Goal: Task Accomplishment & Management: Manage account settings

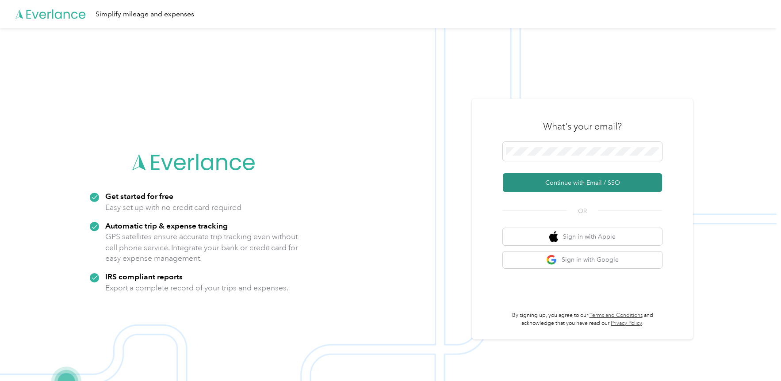
click at [552, 185] on button "Continue with Email / SSO" at bounding box center [582, 182] width 159 height 19
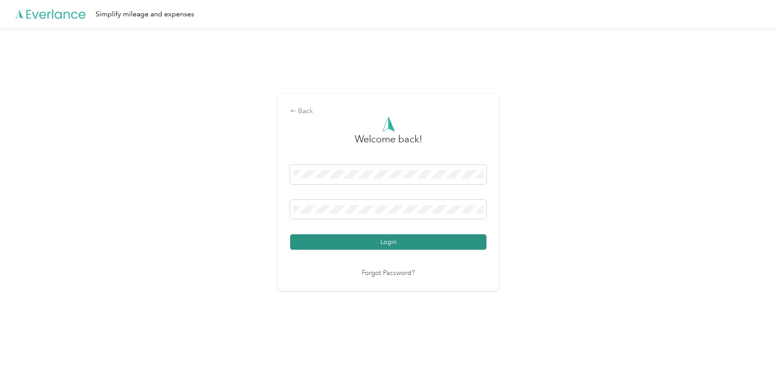
click at [327, 243] on button "Login" at bounding box center [388, 242] width 196 height 15
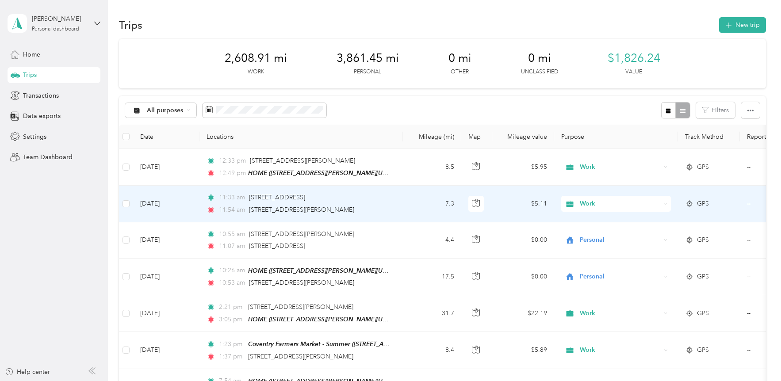
click at [171, 204] on td "[DATE]" at bounding box center [166, 204] width 66 height 36
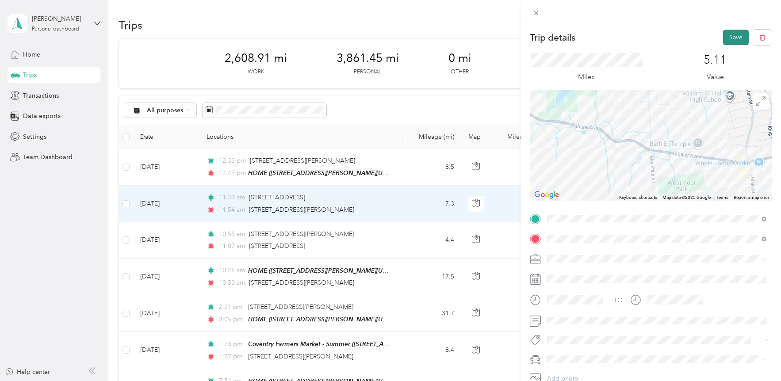
click at [739, 38] on button "Save" at bounding box center [737, 37] width 26 height 15
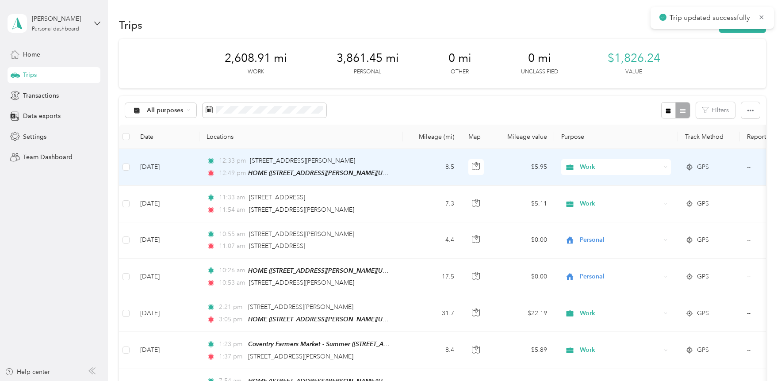
click at [357, 163] on div "12:33 pm [STREET_ADDRESS][PERSON_NAME][PERSON_NAME]" at bounding box center [300, 161] width 186 height 10
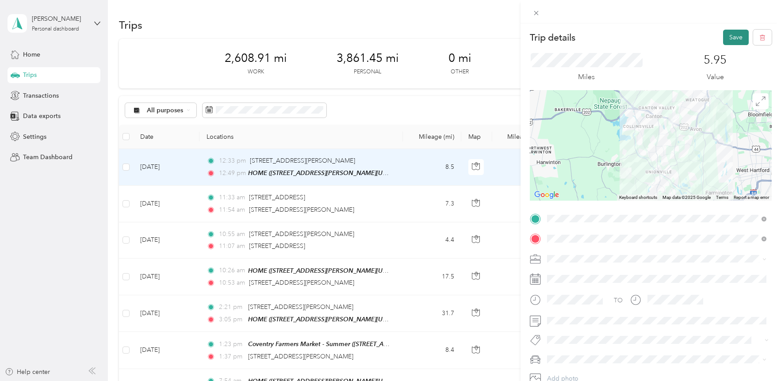
click at [732, 41] on button "Save" at bounding box center [737, 37] width 26 height 15
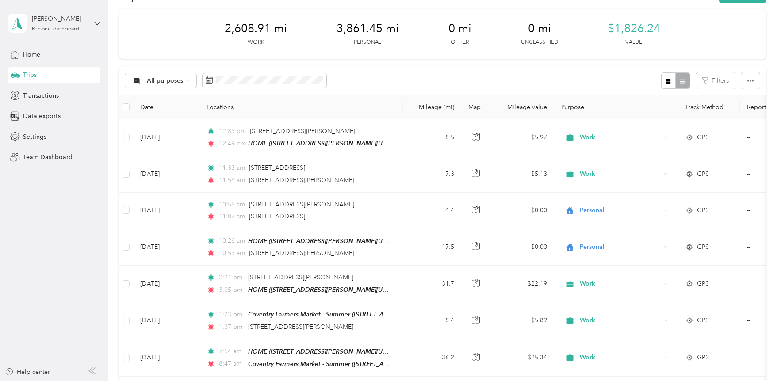
scroll to position [17, 0]
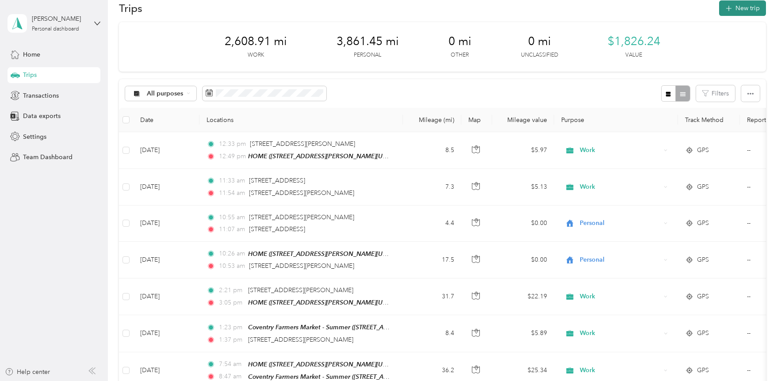
click at [753, 9] on button "New trip" at bounding box center [743, 7] width 47 height 15
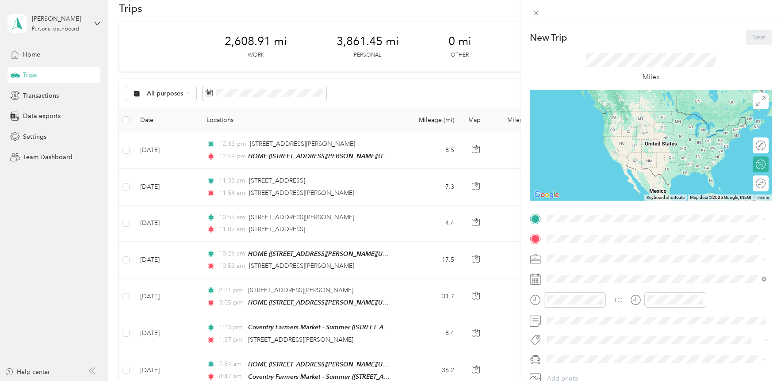
click at [583, 259] on div "HOME [STREET_ADDRESS][PERSON_NAME][US_STATE][US_STATE]" at bounding box center [649, 259] width 170 height 19
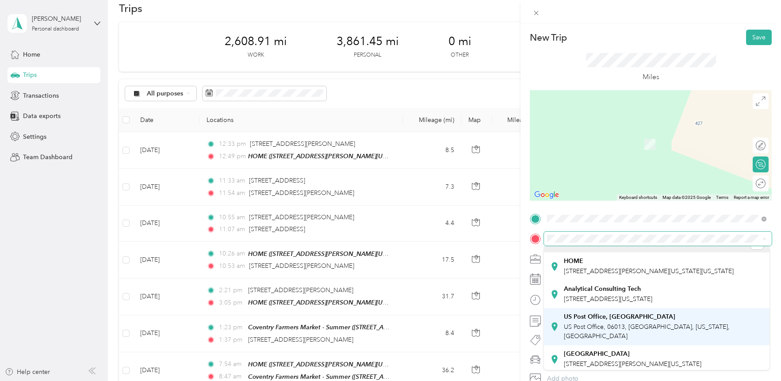
scroll to position [47, 0]
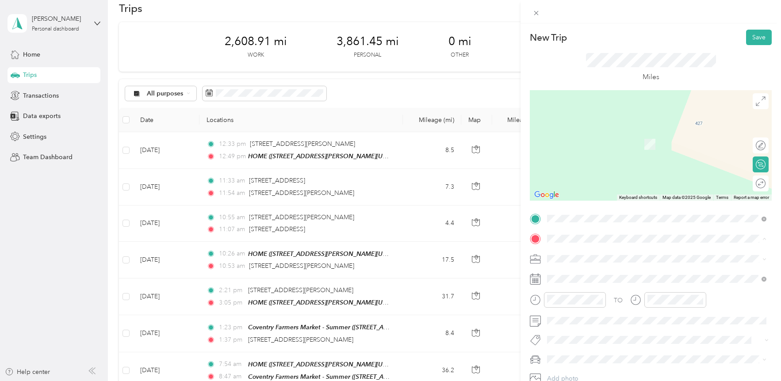
click at [586, 344] on strong "Coventry Farmers Market - Summer" at bounding box center [615, 348] width 102 height 8
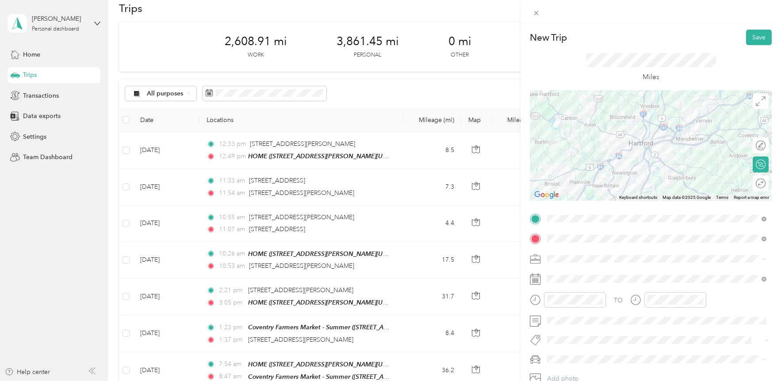
click at [579, 253] on span at bounding box center [658, 259] width 228 height 14
click at [572, 132] on div "Work" at bounding box center [656, 134] width 213 height 9
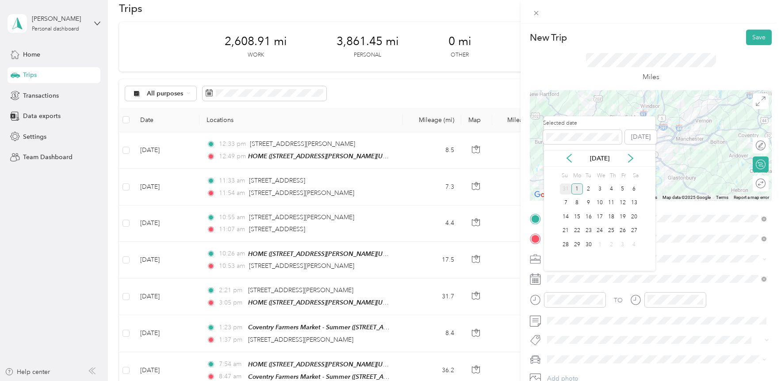
click at [569, 187] on div "31" at bounding box center [566, 189] width 12 height 11
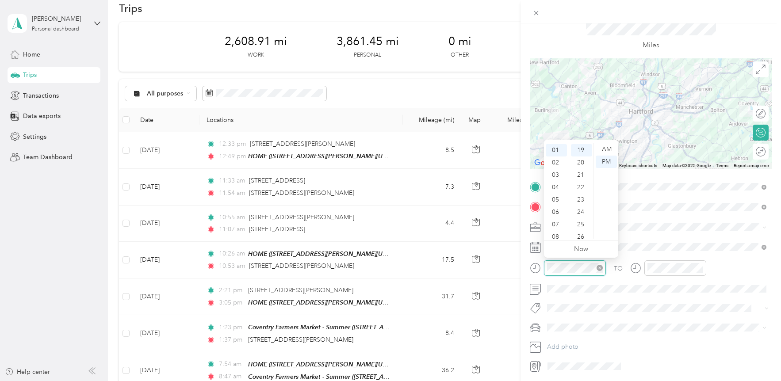
scroll to position [235, 0]
click at [562, 223] on div "07" at bounding box center [556, 225] width 21 height 12
click at [582, 171] on div "54" at bounding box center [581, 171] width 21 height 12
click at [609, 150] on div "AM" at bounding box center [606, 149] width 21 height 12
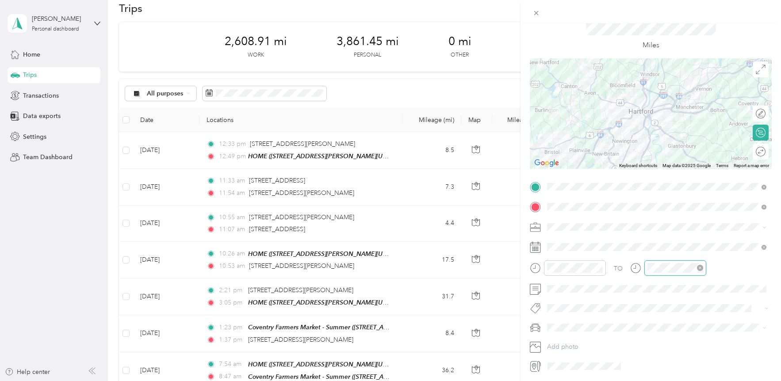
scroll to position [235, 0]
click at [658, 235] on div "08" at bounding box center [657, 237] width 21 height 12
click at [681, 153] on div "47" at bounding box center [682, 152] width 21 height 12
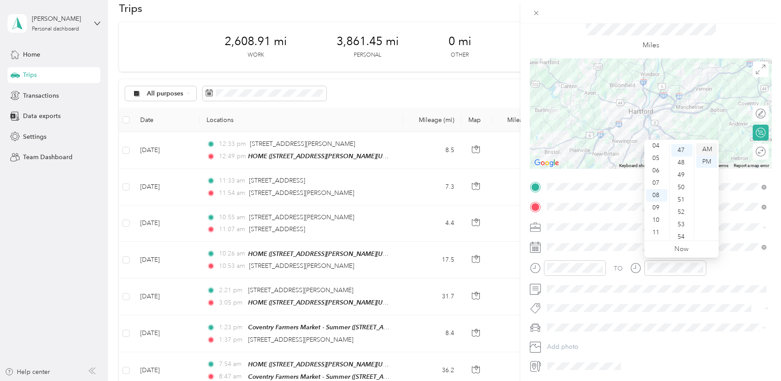
click at [711, 148] on div "AM" at bounding box center [707, 149] width 21 height 12
click at [618, 304] on span at bounding box center [650, 308] width 213 height 9
click at [591, 303] on span at bounding box center [658, 308] width 228 height 12
click at [577, 360] on span at bounding box center [585, 367] width 80 height 14
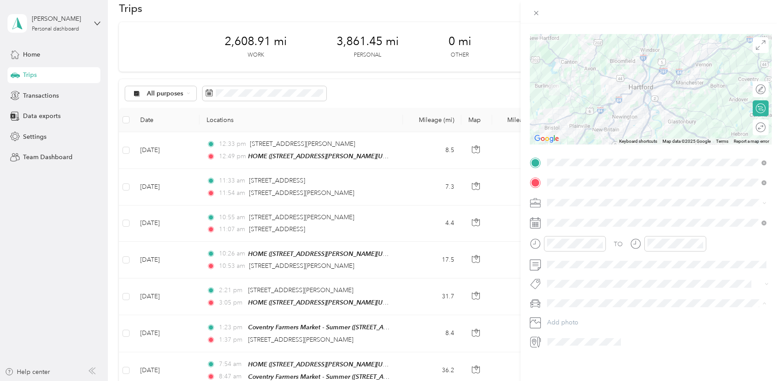
click at [572, 335] on span "Red CX-5" at bounding box center [563, 333] width 27 height 8
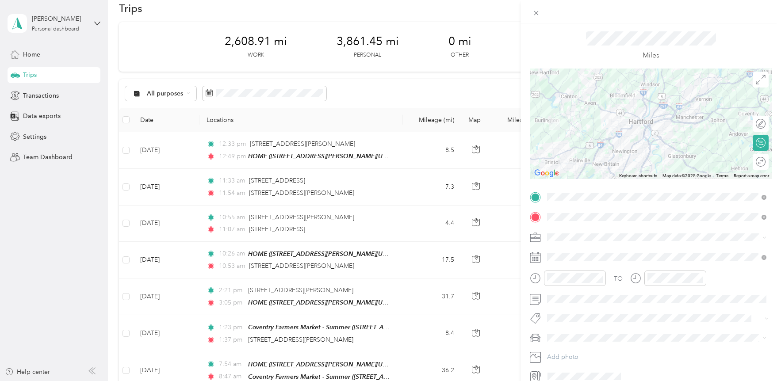
scroll to position [0, 0]
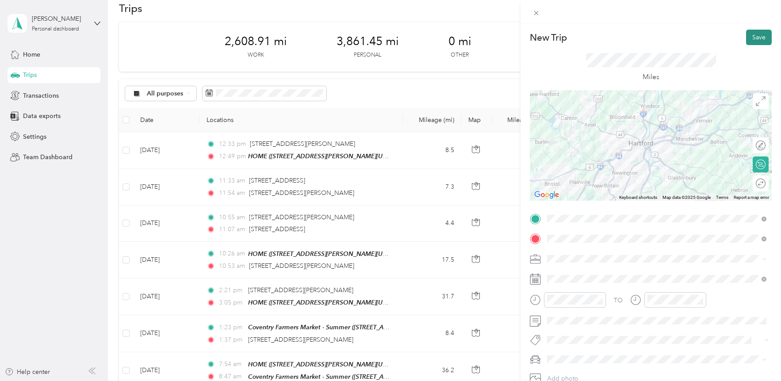
click at [748, 33] on button "Save" at bounding box center [760, 37] width 26 height 15
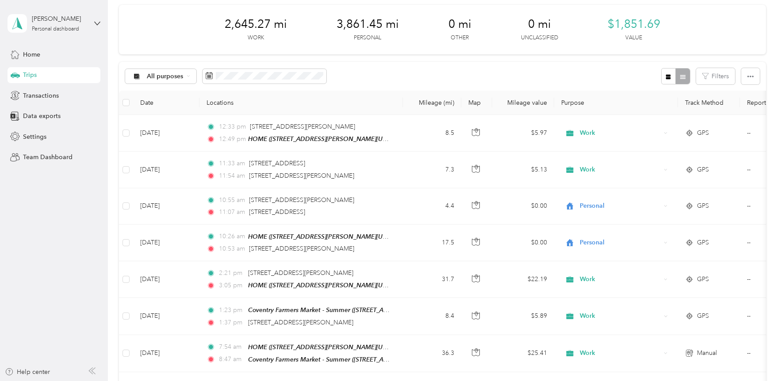
scroll to position [21, 0]
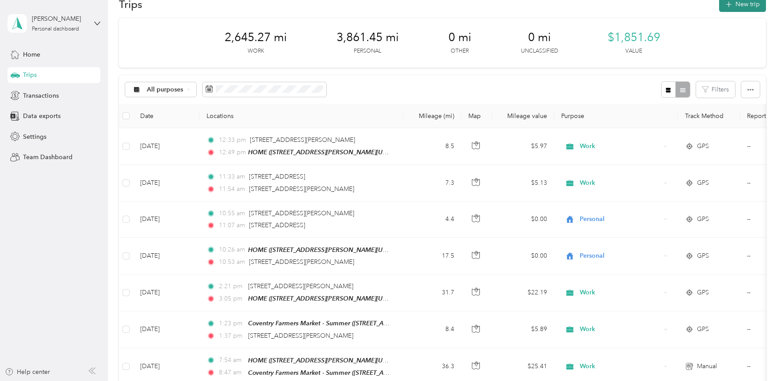
click at [747, 3] on button "New trip" at bounding box center [743, 3] width 47 height 15
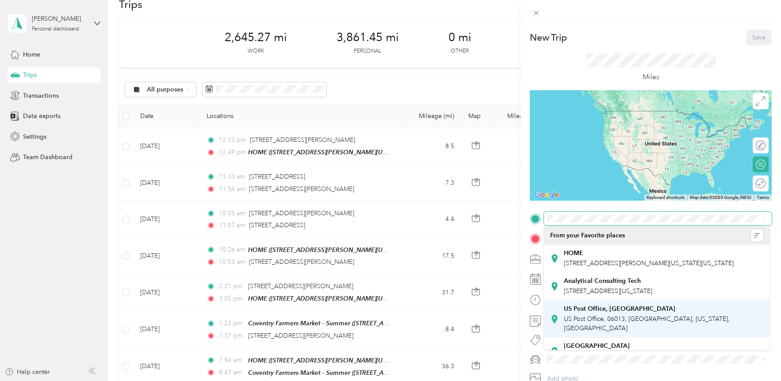
scroll to position [60, 0]
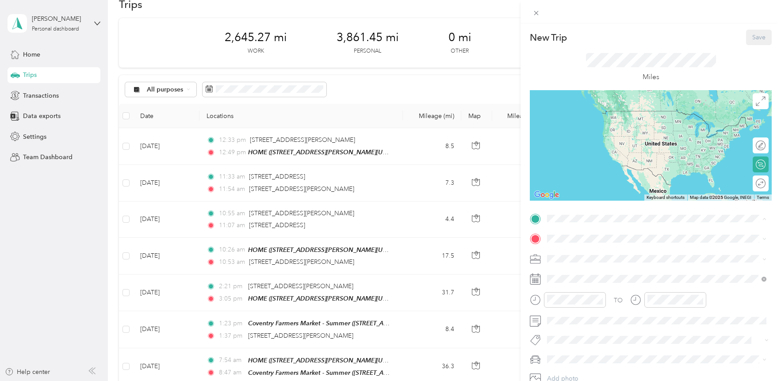
click at [593, 314] on strong "Coventry Farmers Market - Summer" at bounding box center [615, 315] width 102 height 8
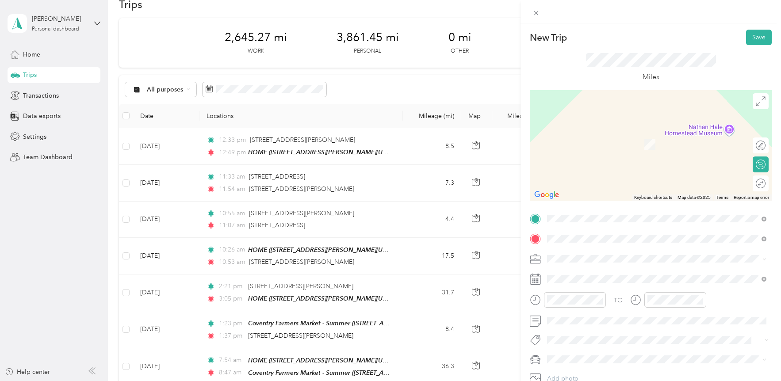
drag, startPoint x: 591, startPoint y: 254, endPoint x: 589, endPoint y: 273, distance: 19.6
click at [589, 273] on span "[STREET_ADDRESS][US_STATE]" at bounding box center [608, 271] width 89 height 8
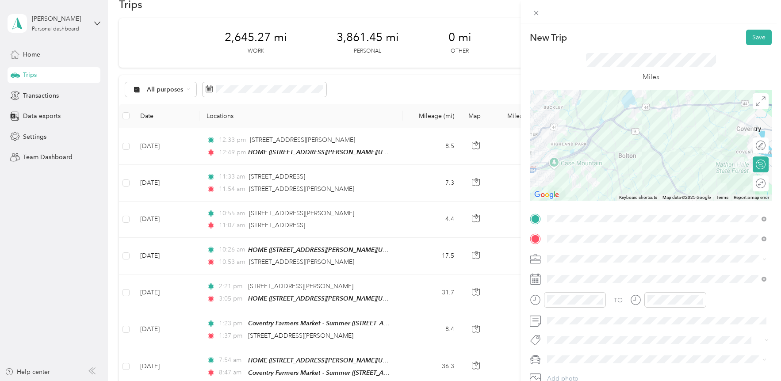
click at [577, 134] on div "Work" at bounding box center [656, 130] width 213 height 9
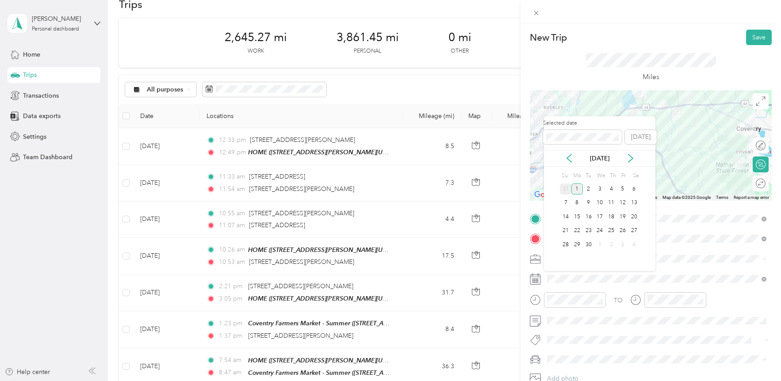
click at [568, 184] on div "31" at bounding box center [566, 189] width 12 height 11
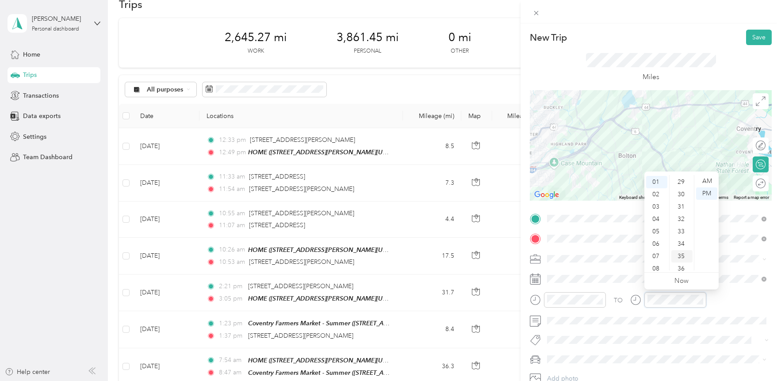
scroll to position [412, 0]
click at [680, 240] on div "38" at bounding box center [682, 240] width 21 height 12
click at [713, 195] on div "PM" at bounding box center [707, 194] width 21 height 12
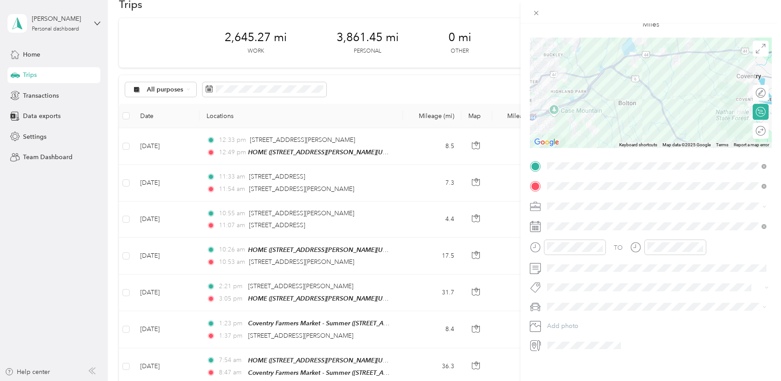
click at [577, 336] on span "Red CX-5" at bounding box center [563, 338] width 27 height 8
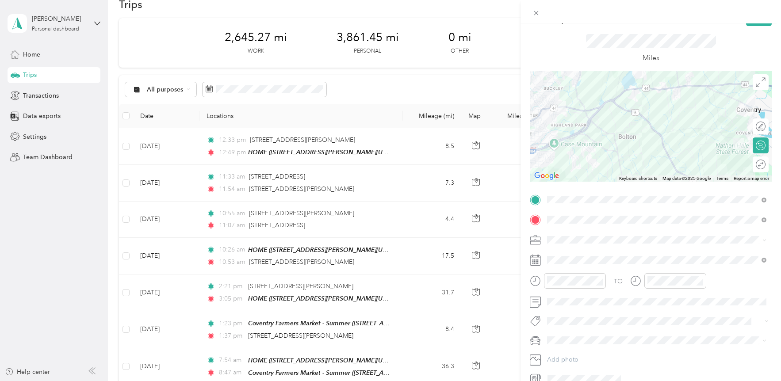
scroll to position [0, 0]
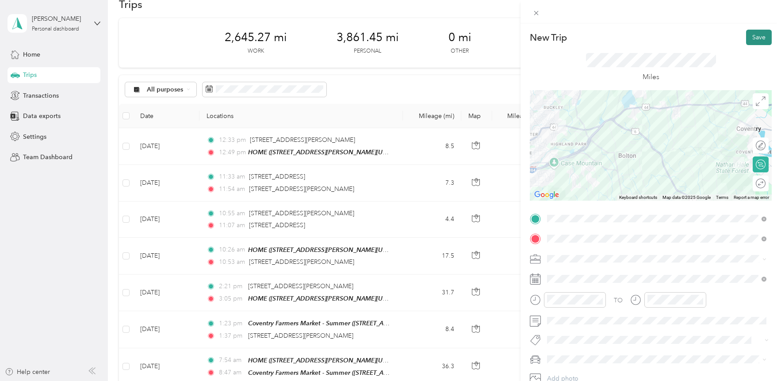
click at [758, 35] on button "Save" at bounding box center [760, 37] width 26 height 15
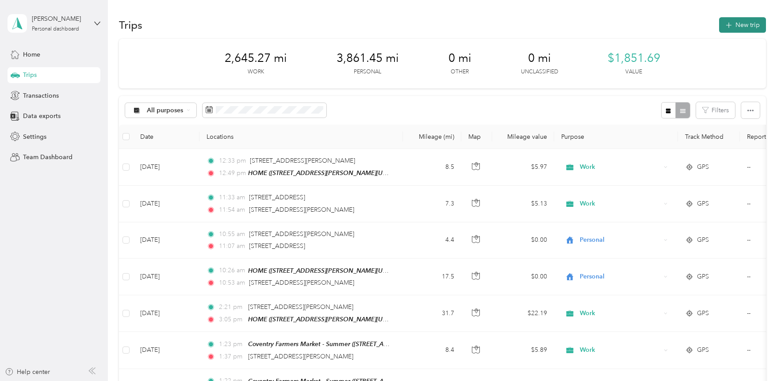
click at [747, 21] on button "New trip" at bounding box center [743, 24] width 47 height 15
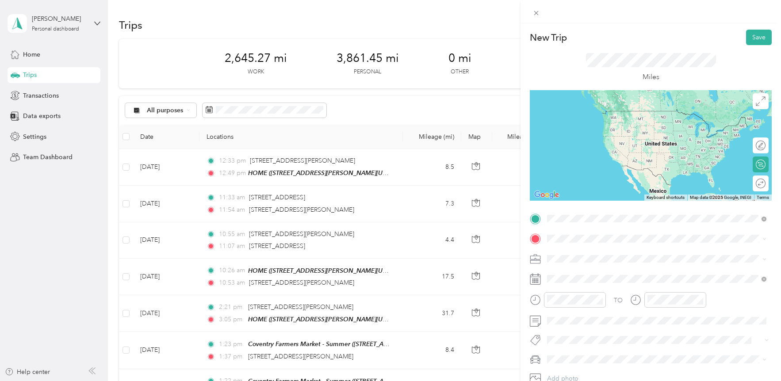
drag, startPoint x: 602, startPoint y: 235, endPoint x: 606, endPoint y: 256, distance: 22.0
click at [606, 254] on span "[STREET_ADDRESS][US_STATE]" at bounding box center [608, 250] width 89 height 8
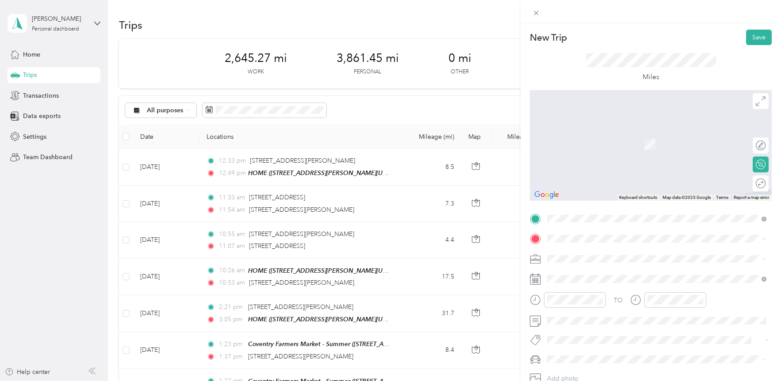
click at [576, 282] on span "[STREET_ADDRESS][PERSON_NAME][US_STATE][US_STATE]" at bounding box center [649, 282] width 170 height 8
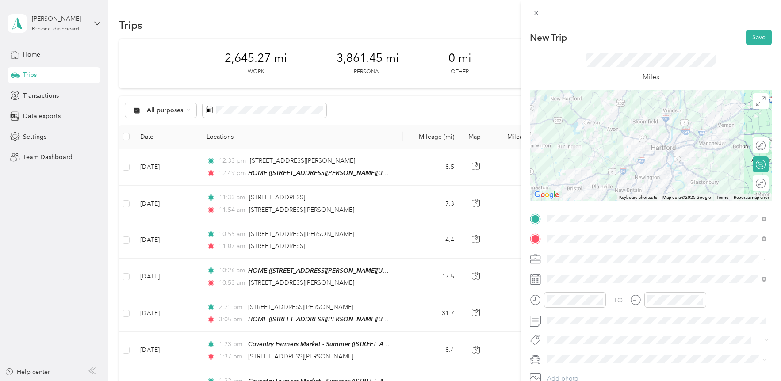
click at [579, 136] on div "Work" at bounding box center [656, 132] width 213 height 9
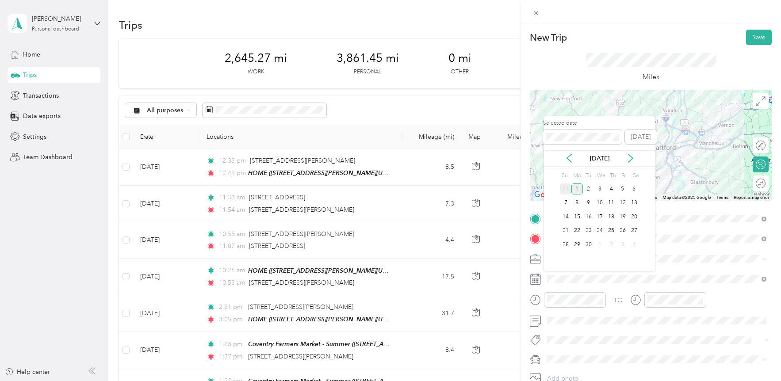
click at [569, 186] on div "31" at bounding box center [566, 189] width 12 height 11
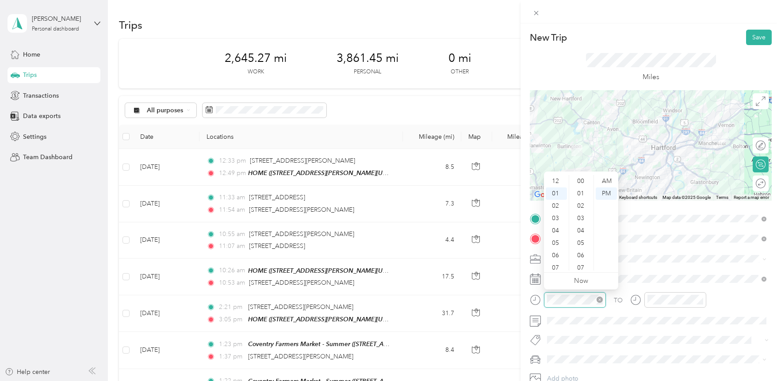
scroll to position [12, 0]
click at [560, 193] on div "02" at bounding box center [556, 195] width 21 height 12
click at [611, 191] on div "PM" at bounding box center [606, 194] width 21 height 12
click at [606, 192] on div "PM" at bounding box center [606, 194] width 21 height 12
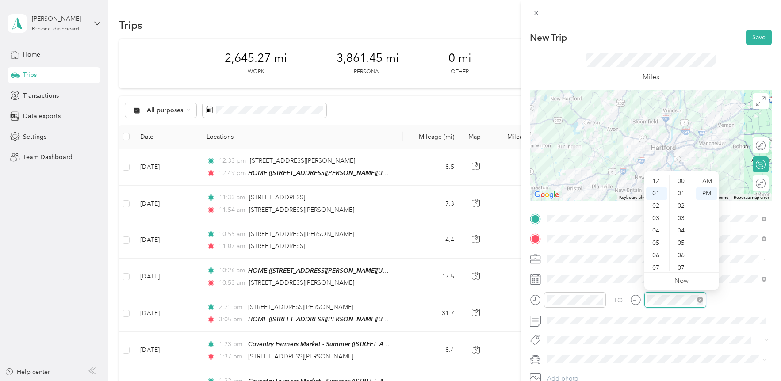
scroll to position [12, 0]
click at [659, 208] on div "03" at bounding box center [657, 207] width 21 height 12
click at [684, 181] on div "00" at bounding box center [682, 181] width 21 height 12
click at [708, 191] on div "PM" at bounding box center [707, 194] width 21 height 12
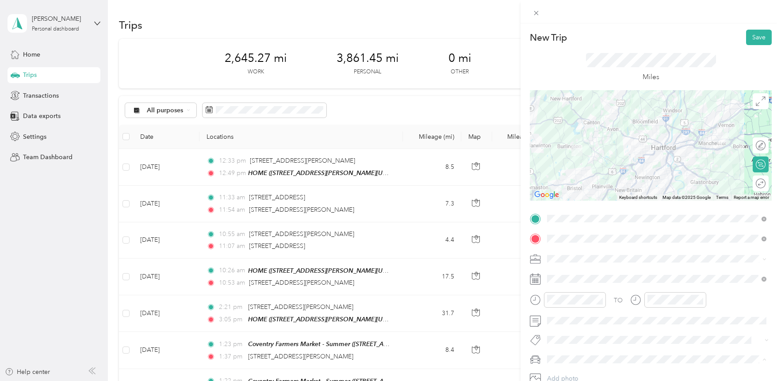
click at [581, 331] on div "Red CX-5" at bounding box center [656, 328] width 213 height 9
click at [760, 40] on button "Save" at bounding box center [760, 37] width 26 height 15
